Goal: Task Accomplishment & Management: Manage account settings

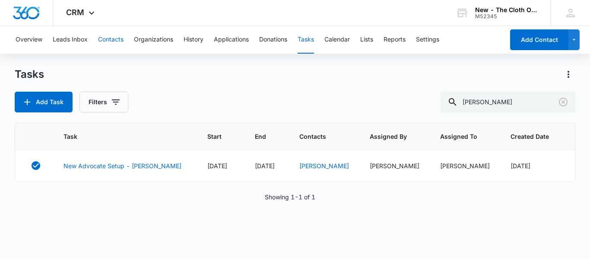
click at [112, 38] on button "Contacts" at bounding box center [110, 40] width 25 height 28
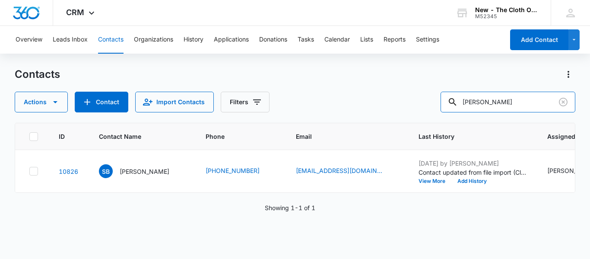
drag, startPoint x: 534, startPoint y: 112, endPoint x: 428, endPoint y: 116, distance: 106.7
click at [428, 116] on div "Contacts Actions Contact Import Contacts Filters [PERSON_NAME] ID Contact Name …" at bounding box center [295, 162] width 560 height 190
type input "[PERSON_NAME]"
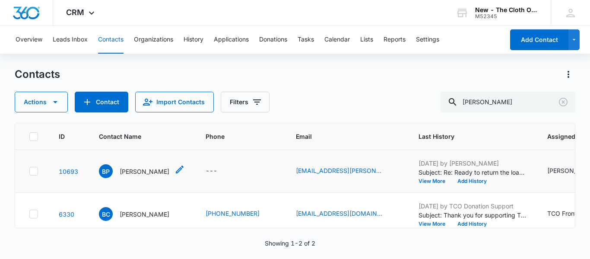
click at [130, 176] on p "[PERSON_NAME]" at bounding box center [145, 171] width 50 height 9
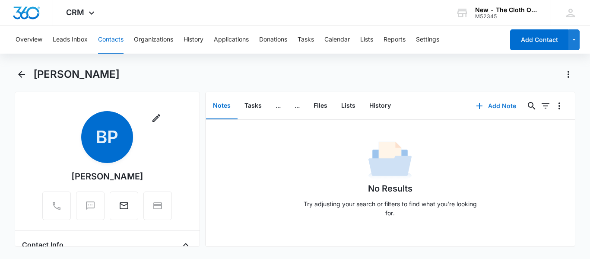
click at [479, 106] on button "Add Note" at bounding box center [495, 105] width 57 height 21
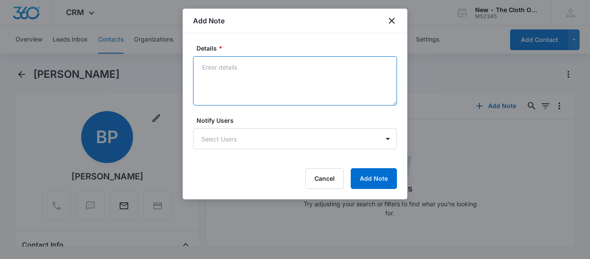
click at [290, 60] on textarea "Details *" at bounding box center [295, 80] width 204 height 49
type textarea "O"
click at [337, 182] on button "Cancel" at bounding box center [324, 178] width 38 height 21
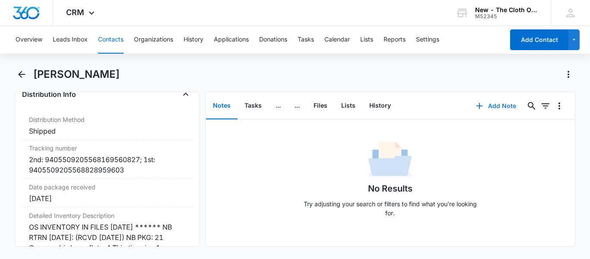
scroll to position [2196, 0]
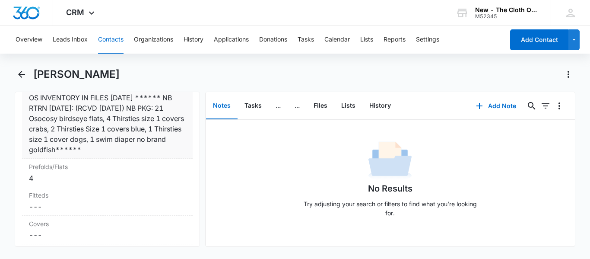
click at [161, 124] on div "OS INVENTORY IN FILES [DATE] ****** NB RTRN [DATE]: (RCVD [DATE]) NB PKG: 21 Os…" at bounding box center [107, 123] width 157 height 62
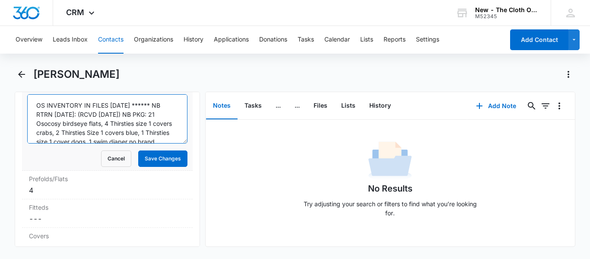
click at [107, 127] on textarea "OS INVENTORY IN FILES [DATE] ****** NB RTRN [DATE]: (RCVD [DATE]) NB PKG: 21 Os…" at bounding box center [107, 118] width 160 height 49
paste textarea "AIO - 5 Thirsties cotton/hemp BNWT 2 Claws 2 Storks 1 Mermaids Inserts - 12 3 B…"
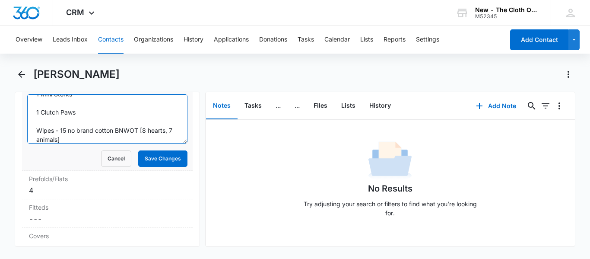
scroll to position [392, 0]
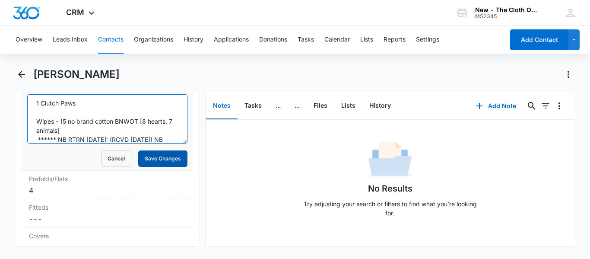
type textarea "OS PKG [DATE]: AIO - 5 Thirsties cotton/hemp BNWT 2 Claws 2 Storks 1 Mermaids I…"
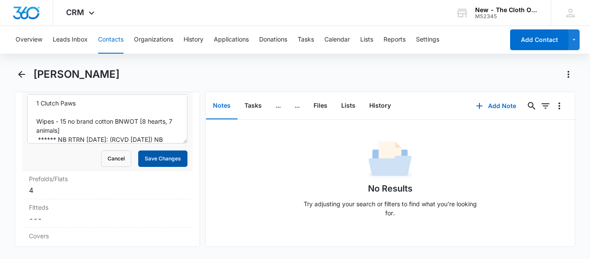
click at [157, 167] on button "Save Changes" at bounding box center [162, 158] width 49 height 16
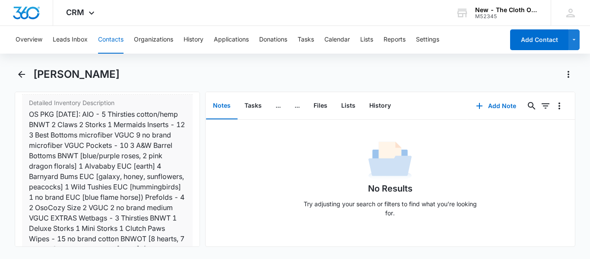
scroll to position [2173, 0]
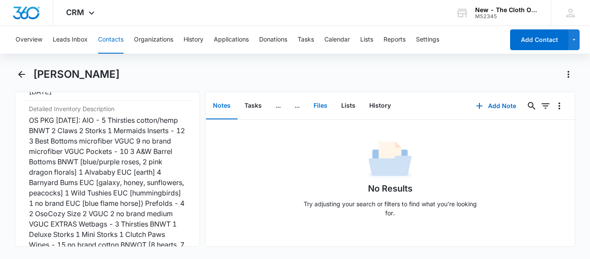
click at [322, 109] on button "Files" at bounding box center [320, 105] width 28 height 27
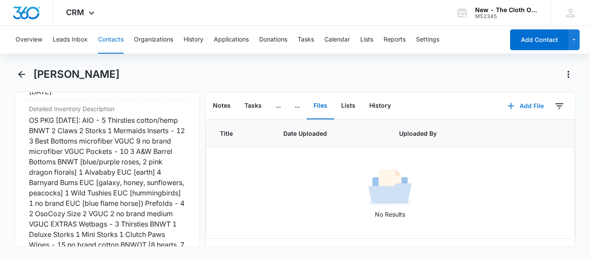
click at [507, 103] on icon "button" at bounding box center [510, 106] width 10 height 10
click at [508, 133] on div "Upload Files" at bounding box center [513, 133] width 35 height 6
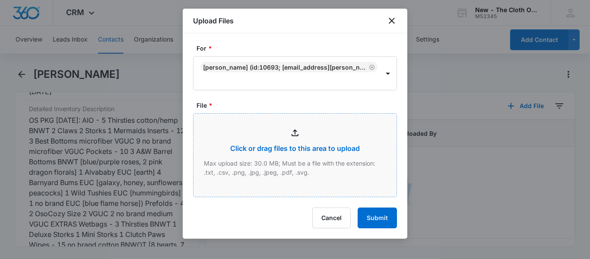
click at [290, 130] on input "File *" at bounding box center [294, 155] width 203 height 83
type input "C:\fakepath\05_22 [PERSON_NAME] OS Package 05_24_2022.jpg"
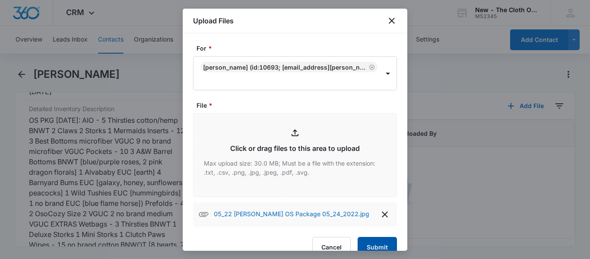
click at [373, 245] on button "Submit" at bounding box center [376, 247] width 39 height 21
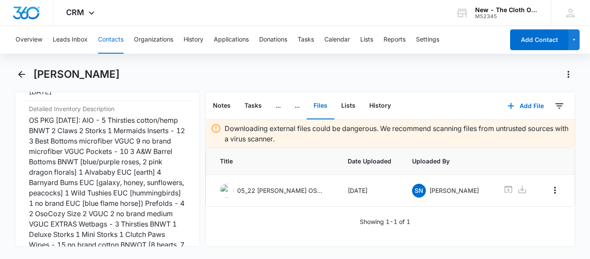
click at [104, 43] on button "Contacts" at bounding box center [110, 40] width 25 height 28
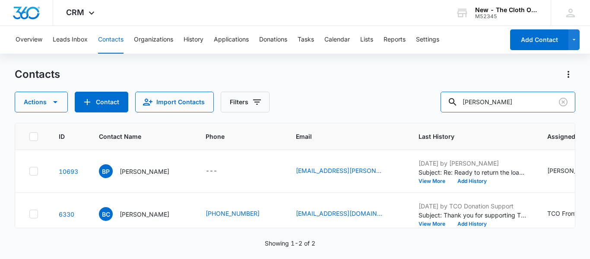
drag, startPoint x: 473, startPoint y: 105, endPoint x: 306, endPoint y: 121, distance: 168.2
click at [306, 121] on div "Contacts Actions Contact Import Contacts Filters [PERSON_NAME] ID Contact Name …" at bounding box center [295, 162] width 560 height 190
type input "[PERSON_NAME]"
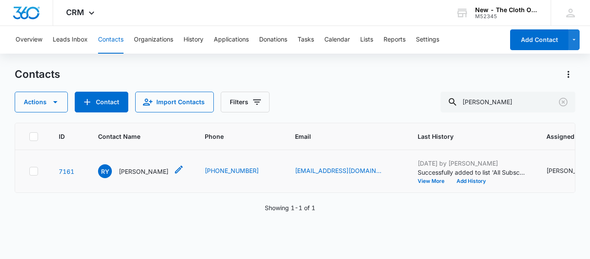
click at [126, 176] on p "[PERSON_NAME]" at bounding box center [144, 171] width 50 height 9
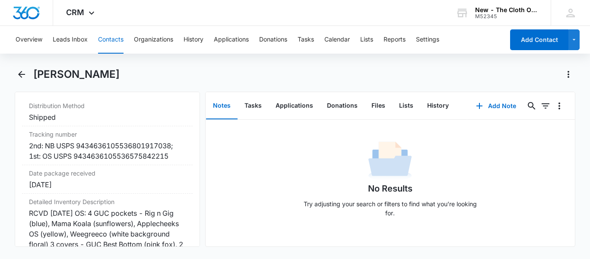
scroll to position [2196, 0]
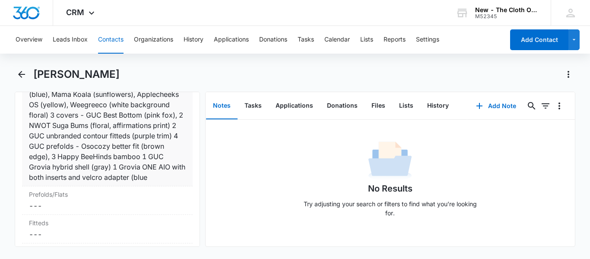
copy div "RCVD [DATE] OS: 4 GUC pockets - Rig n Gig (blue), Mama Koala (sunflowers), Appl…"
drag, startPoint x: 28, startPoint y: 112, endPoint x: 101, endPoint y: 218, distance: 129.7
click at [101, 186] on div "Detailed Inventory Description Cancel Save Changes RCVD [DATE] OS: 4 GUC pocket…" at bounding box center [107, 125] width 170 height 122
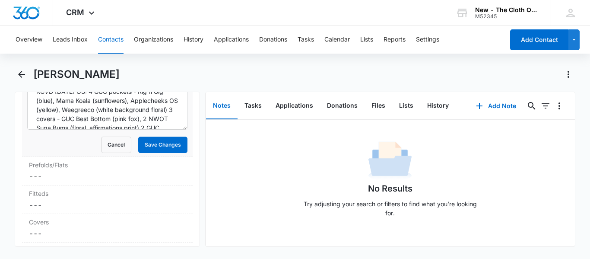
click at [193, 135] on div "Remove [PERSON_NAME] Contact Info Name Cancel Save Changes [PERSON_NAME] Phone …" at bounding box center [107, 169] width 185 height 155
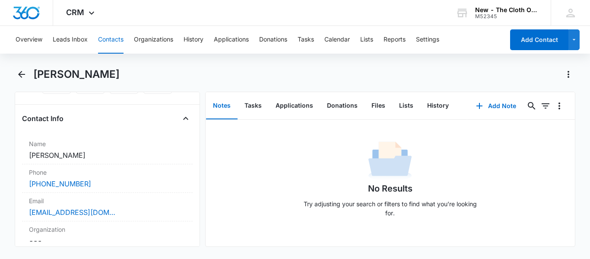
scroll to position [129, 0]
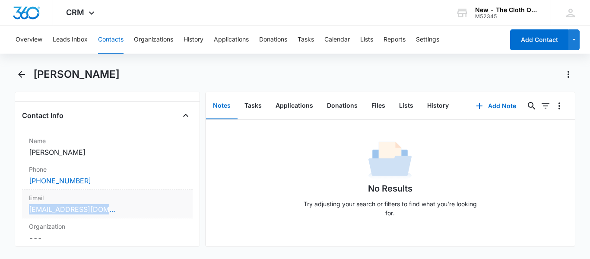
copy link "[EMAIL_ADDRESS][DOMAIN_NAME]"
drag, startPoint x: 117, startPoint y: 206, endPoint x: 26, endPoint y: 207, distance: 91.1
click at [26, 207] on div "Email Cancel Save Changes [EMAIL_ADDRESS][DOMAIN_NAME]" at bounding box center [107, 203] width 170 height 28
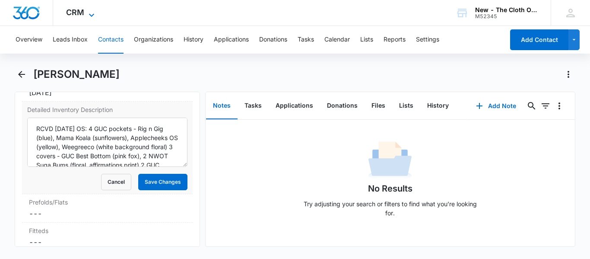
scroll to position [2191, 0]
